Goal: Task Accomplishment & Management: Manage account settings

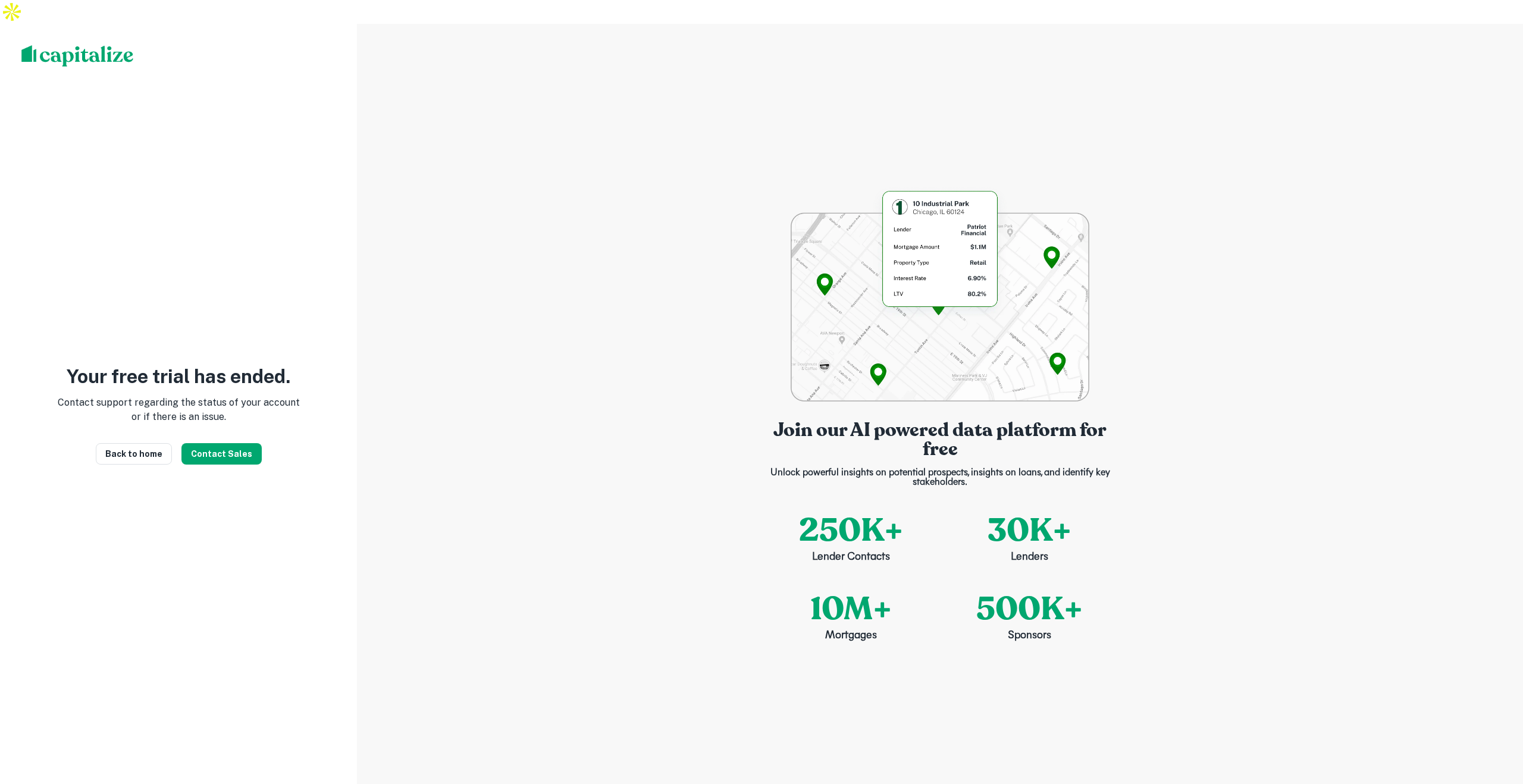
click at [64, 45] on img at bounding box center [77, 56] width 113 height 21
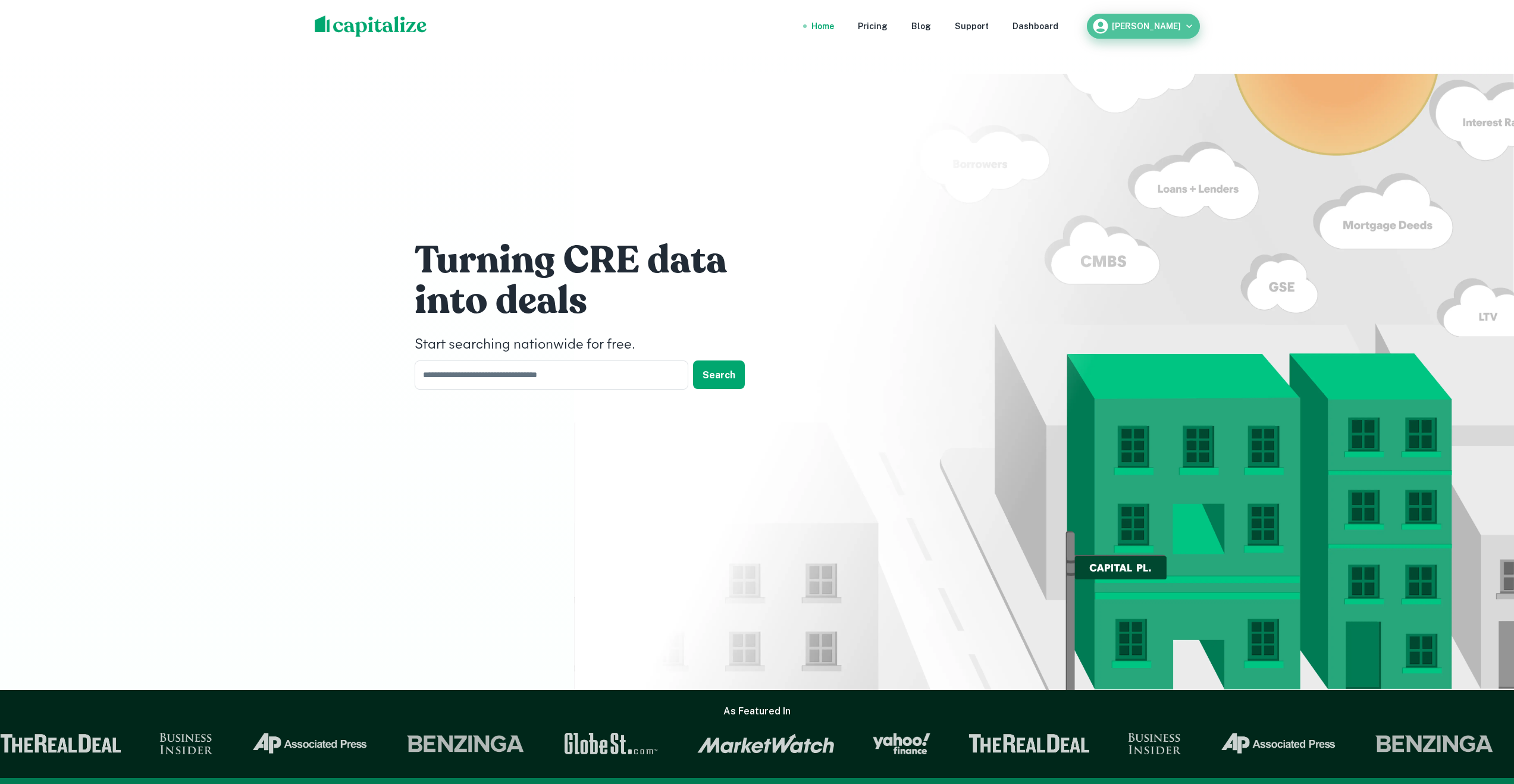
click at [1155, 27] on h6 "[PERSON_NAME]" at bounding box center [1146, 26] width 69 height 8
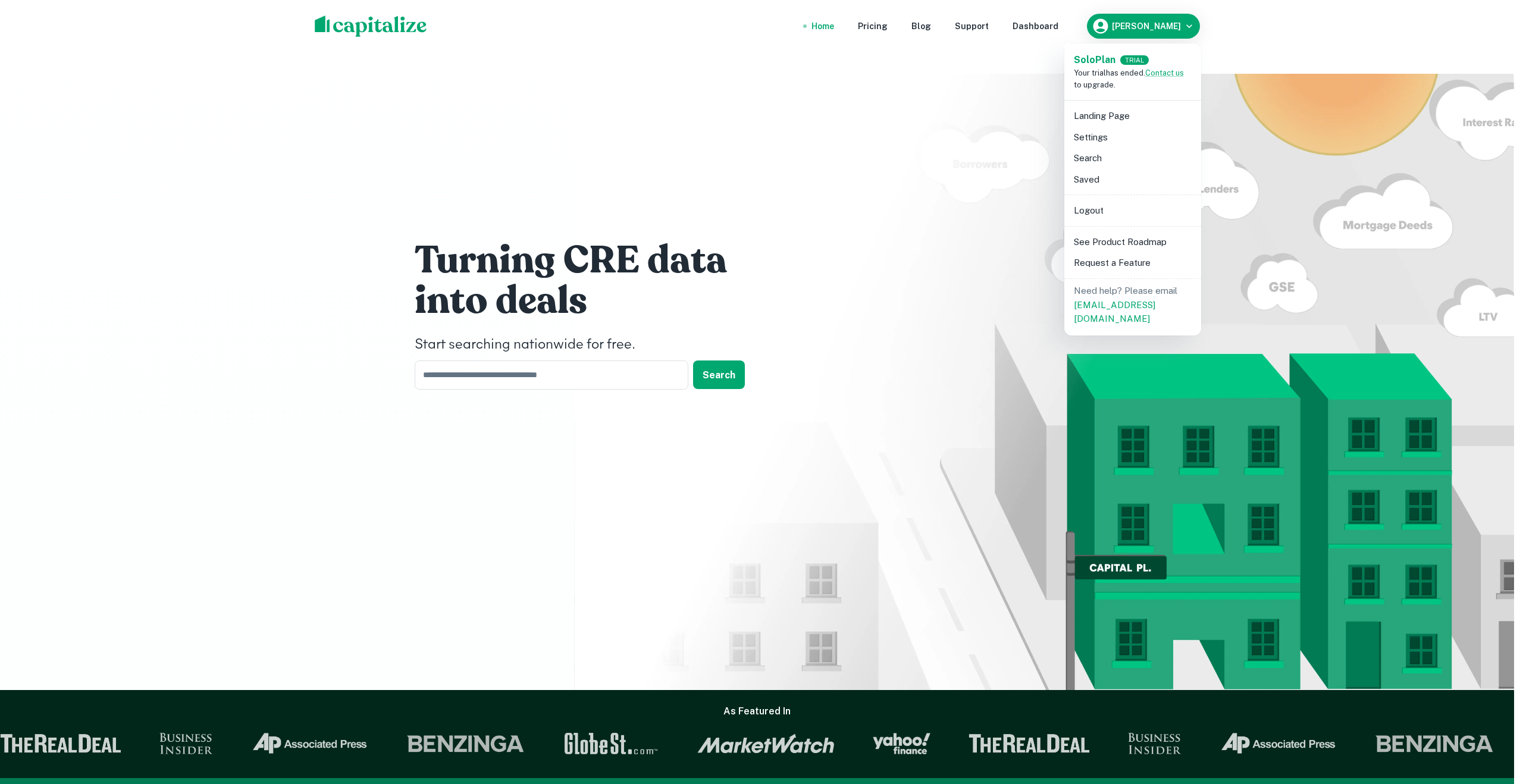
click at [322, 28] on div at bounding box center [762, 392] width 1523 height 784
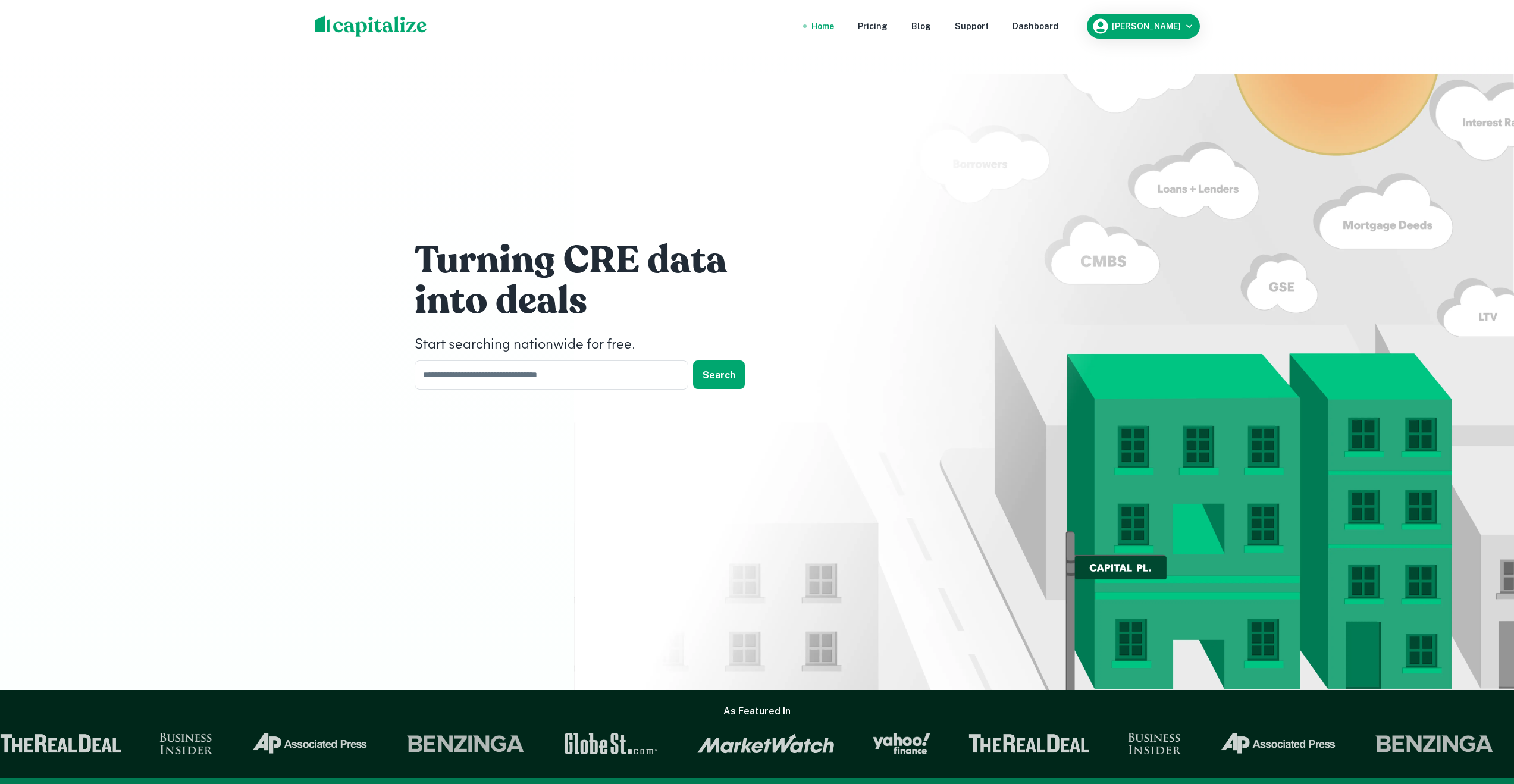
click at [322, 26] on img at bounding box center [371, 26] width 113 height 21
click at [1142, 28] on h6 "[PERSON_NAME]" at bounding box center [1146, 26] width 69 height 8
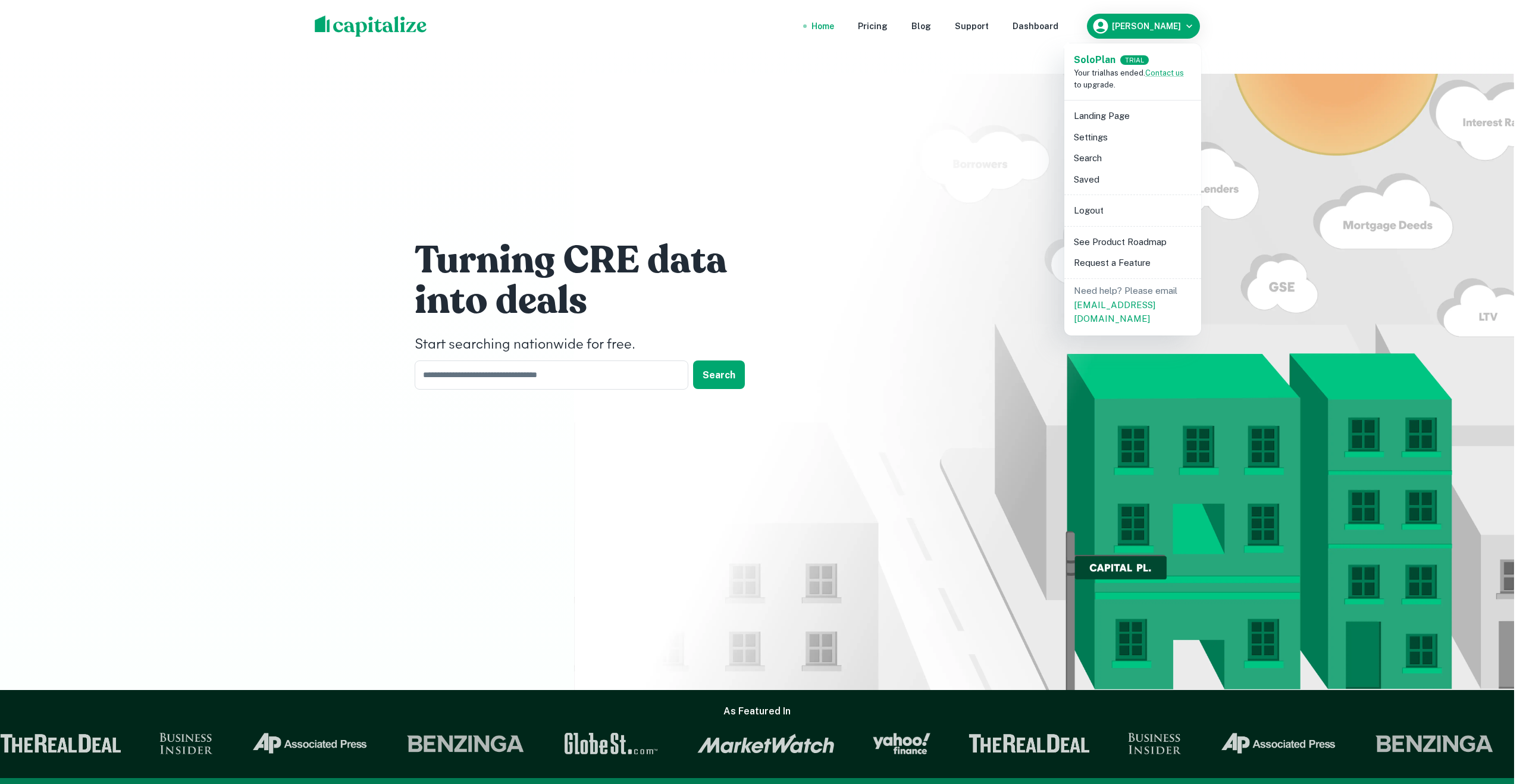
click at [1082, 210] on li "Logout" at bounding box center [1133, 211] width 128 height 21
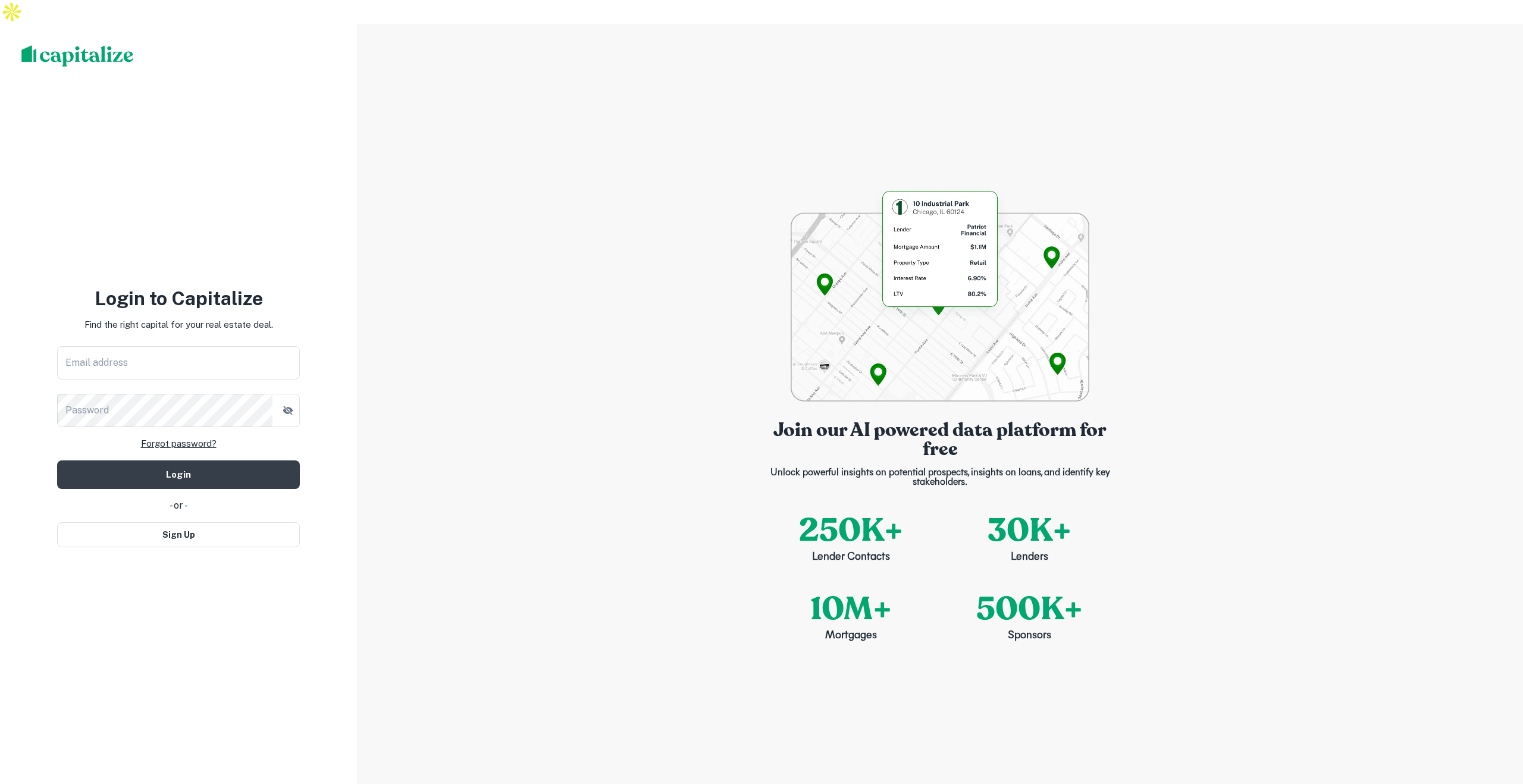
type input "**********"
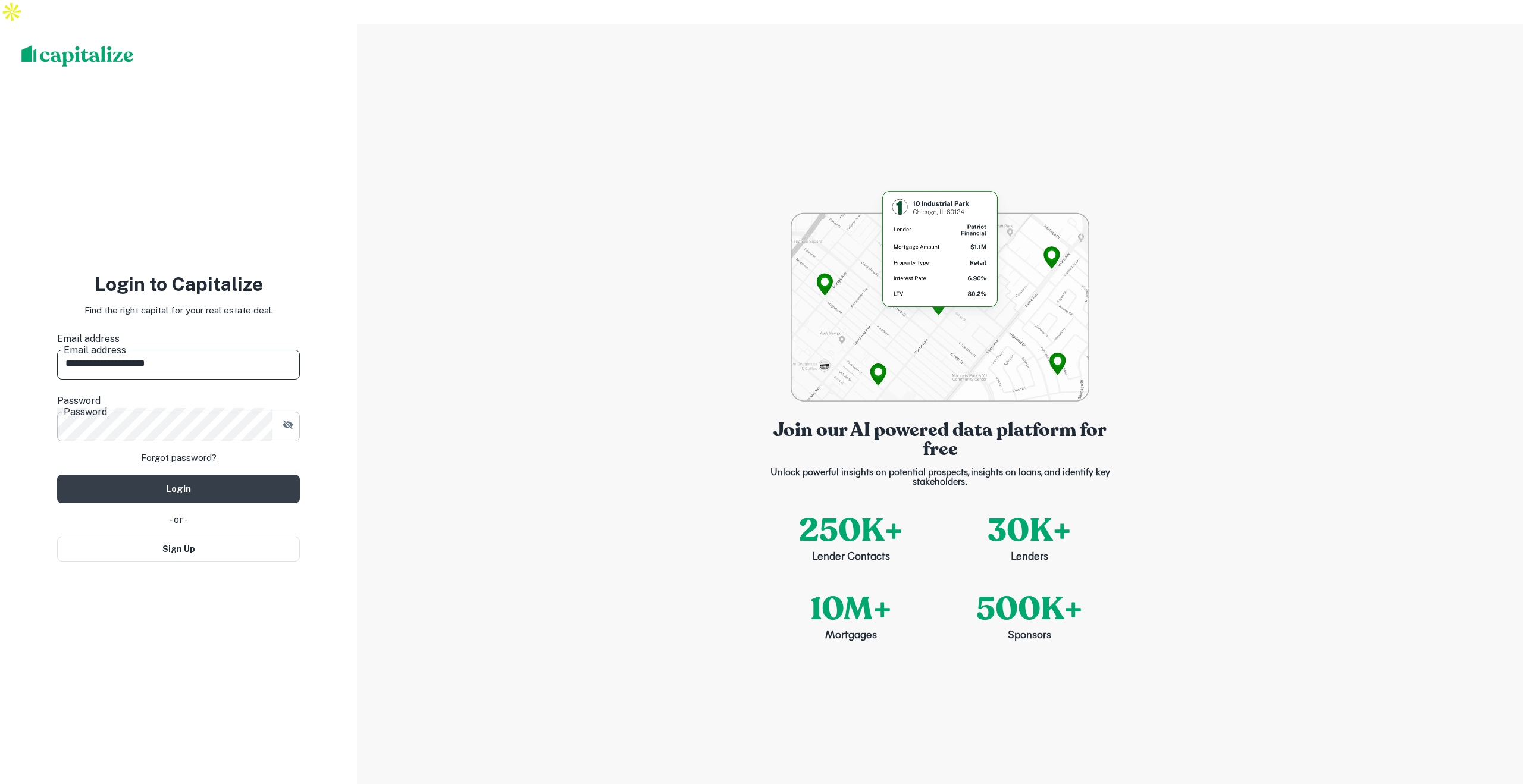
click at [290, 419] on icon "button" at bounding box center [288, 425] width 12 height 12
click at [182, 475] on button "Login" at bounding box center [178, 489] width 243 height 29
